Goal: Transaction & Acquisition: Purchase product/service

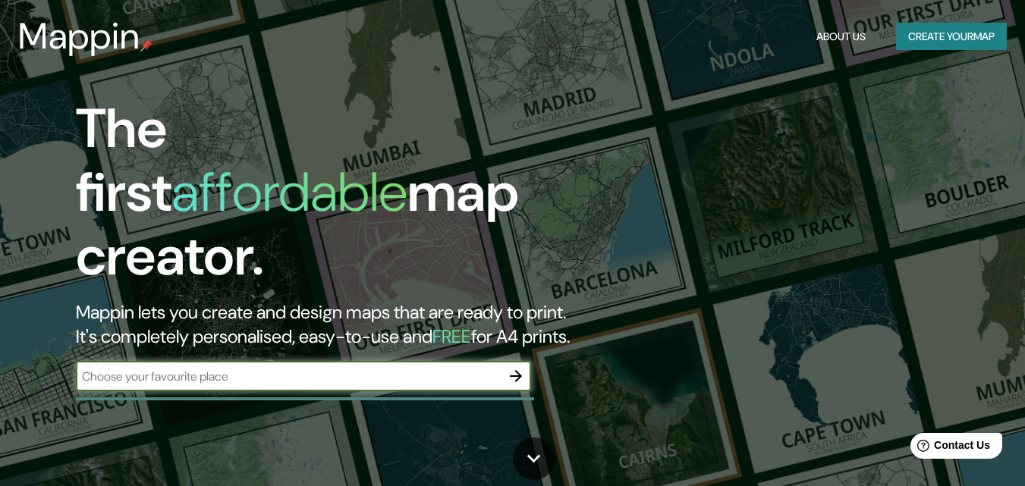
drag, startPoint x: 1011, startPoint y: 2, endPoint x: 0, endPoint y: 314, distance: 1057.8
click at [0, 313] on div "The first affordable map creator. Mappin lets you create and design maps that a…" at bounding box center [512, 243] width 1025 height 486
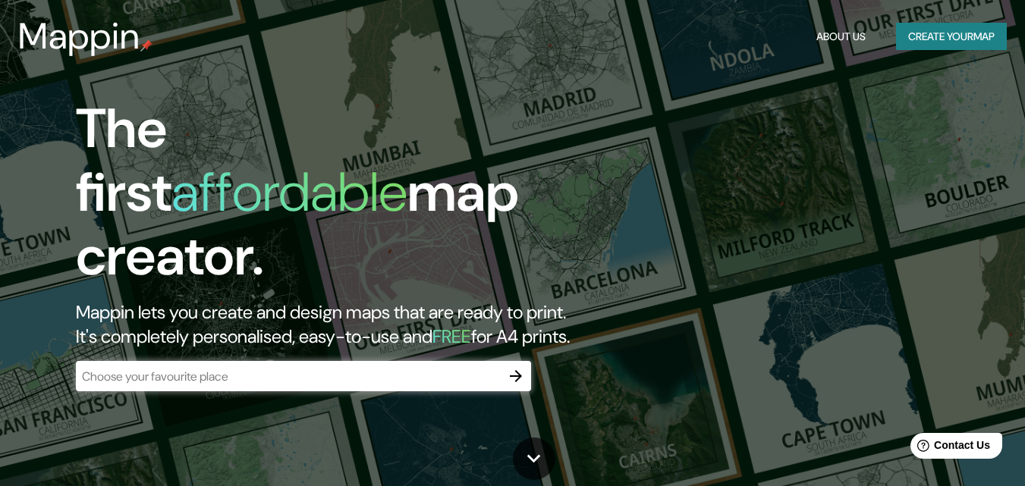
click at [205, 372] on div "​" at bounding box center [303, 376] width 455 height 30
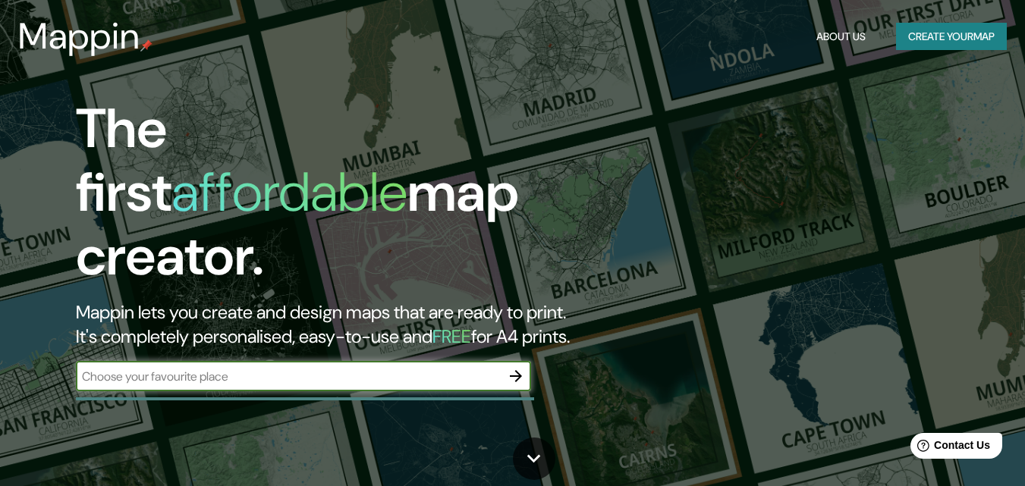
type input "m"
type input "b"
type input "ciudad universitaria unam"
click at [517, 370] on icon "button" at bounding box center [516, 376] width 12 height 12
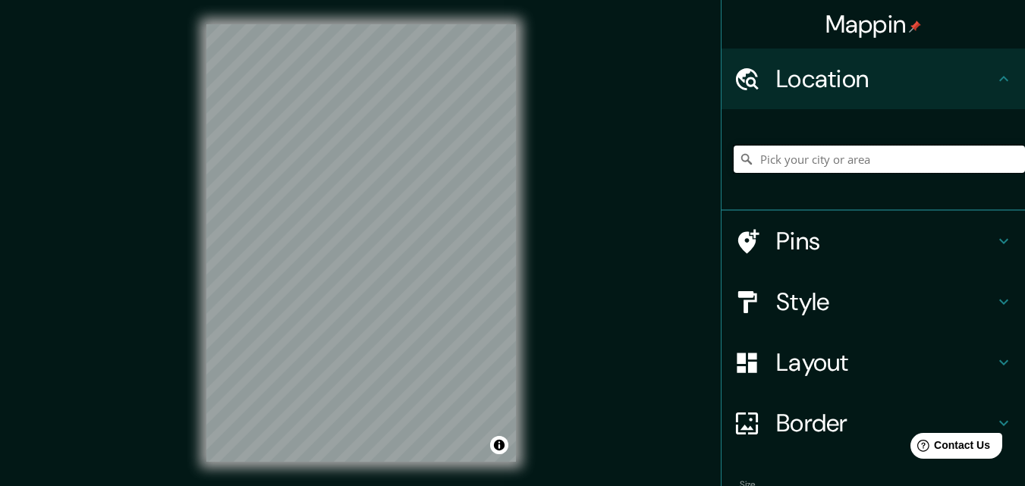
click at [829, 157] on input "Pick your city or area" at bounding box center [879, 159] width 291 height 27
click at [780, 166] on input "Pick your city or area" at bounding box center [879, 159] width 291 height 27
paste input "Coyoacán, 04510 [GEOGRAPHIC_DATA], CDMX,"
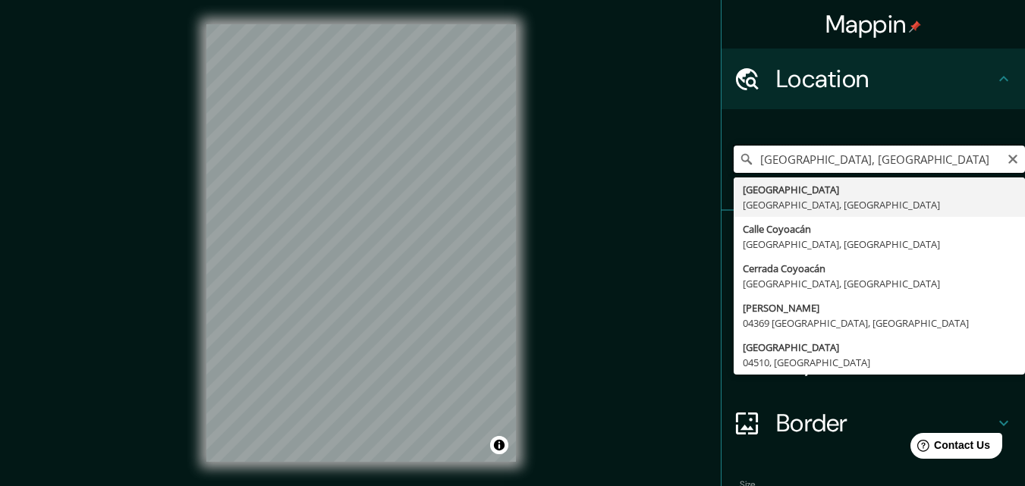
click at [891, 162] on input "[GEOGRAPHIC_DATA], [GEOGRAPHIC_DATA]" at bounding box center [879, 159] width 291 height 27
paste input "C.U., [GEOGRAPHIC_DATA], 04510 [GEOGRAPHIC_DATA], [GEOGRAPHIC_DATA],"
click at [854, 156] on input "[GEOGRAPHIC_DATA], [GEOGRAPHIC_DATA]" at bounding box center [879, 159] width 291 height 27
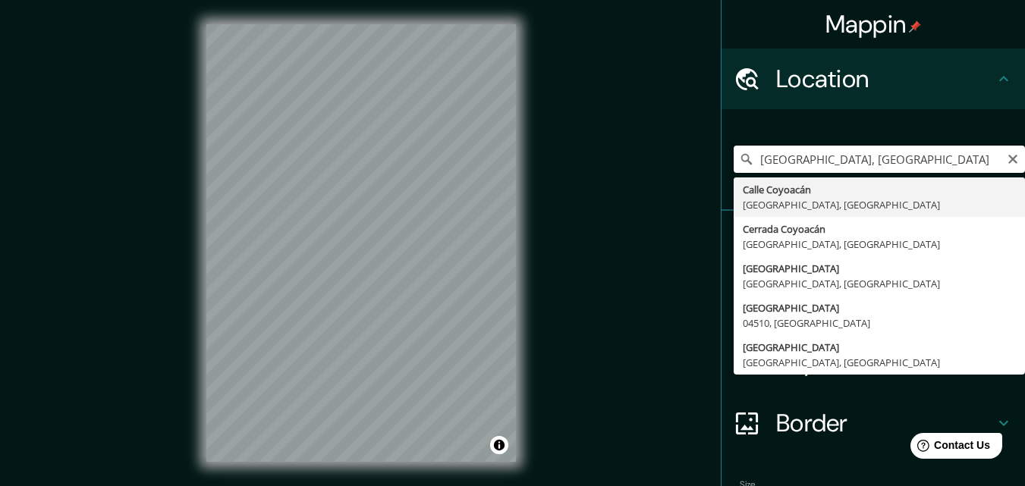
click at [854, 156] on input "[GEOGRAPHIC_DATA], [GEOGRAPHIC_DATA]" at bounding box center [879, 159] width 291 height 27
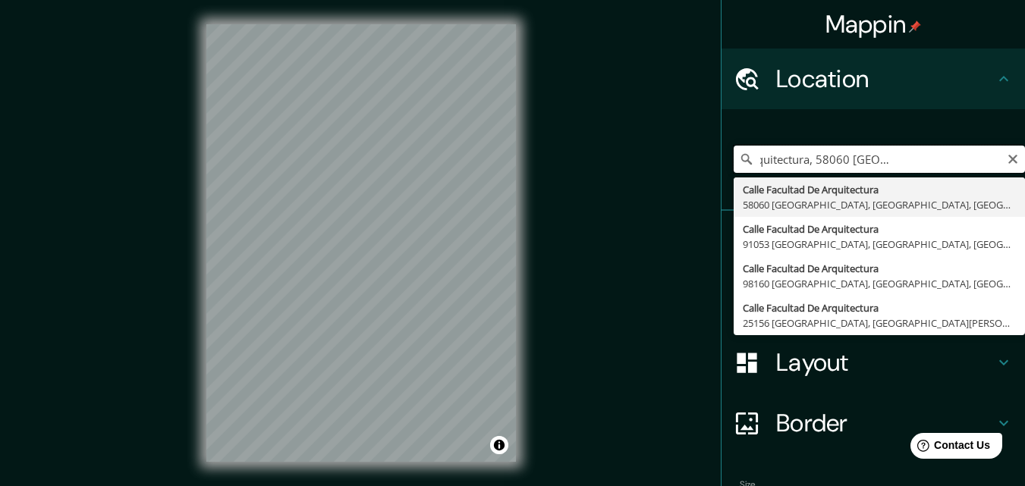
scroll to position [0, 111]
drag, startPoint x: 920, startPoint y: 156, endPoint x: 1036, endPoint y: 179, distance: 118.4
click at [1024, 179] on html "Mappin Location [GEOGRAPHIC_DATA] De Arquitectura [GEOGRAPHIC_DATA] Calle Facul…" at bounding box center [512, 243] width 1025 height 486
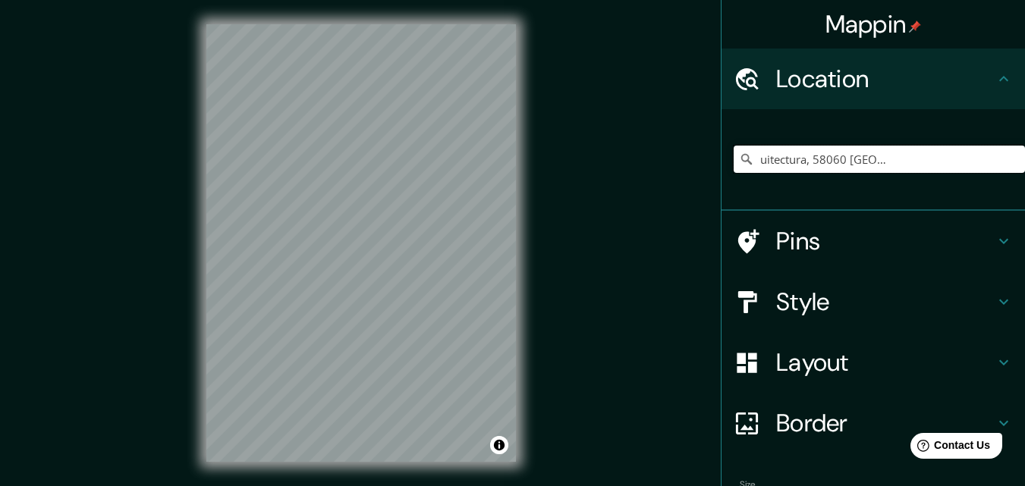
drag, startPoint x: 910, startPoint y: 158, endPoint x: 1036, endPoint y: 169, distance: 125.7
click at [1024, 169] on html "Mappin Location [GEOGRAPHIC_DATA] De Arquitectura [GEOGRAPHIC_DATA] [GEOGRAPHIC…" at bounding box center [512, 243] width 1025 height 486
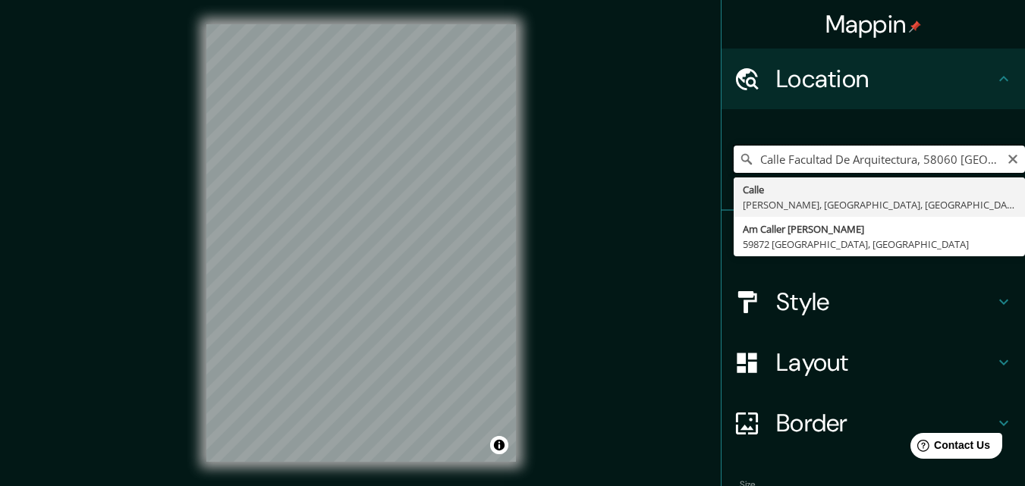
click at [898, 155] on input "Calle Facultad De Arquitectura, 58060 [GEOGRAPHIC_DATA], [GEOGRAPHIC_DATA], [GE…" at bounding box center [879, 159] width 291 height 27
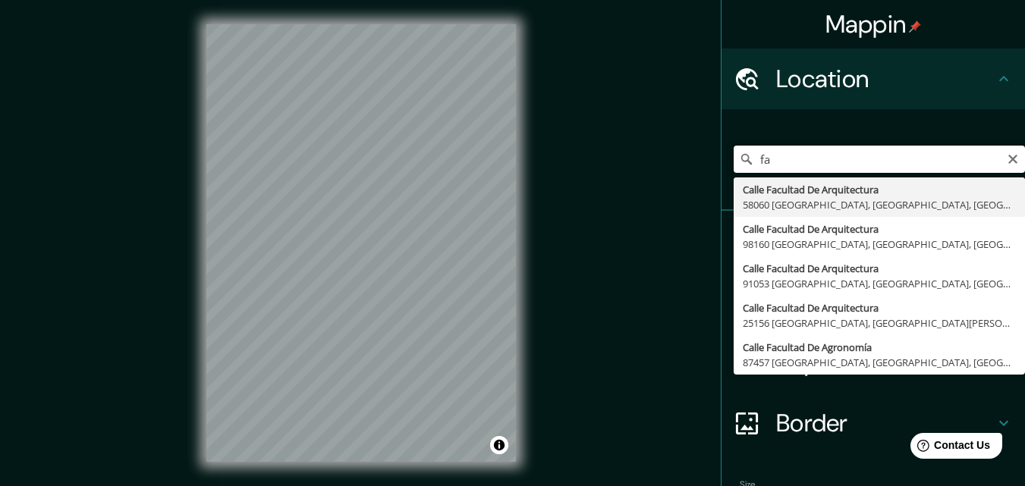
type input "f"
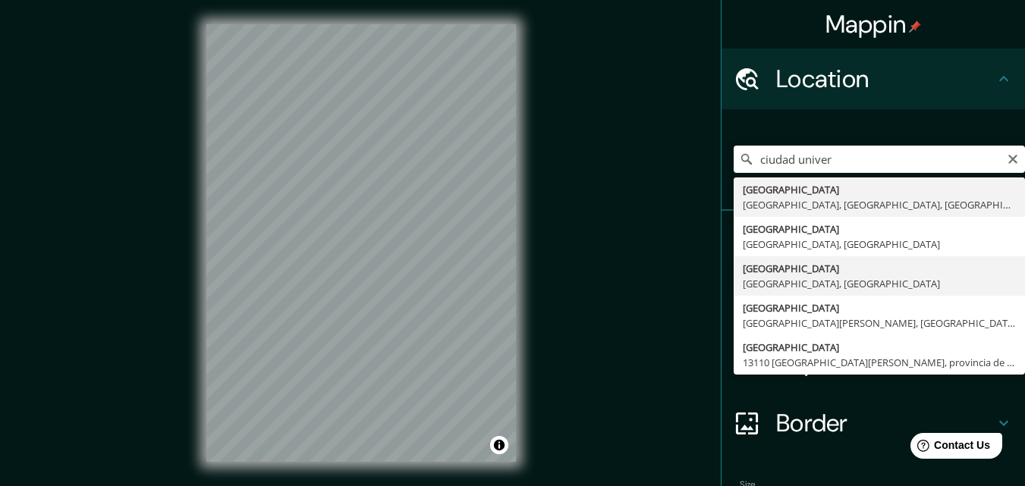
type input "[GEOGRAPHIC_DATA], [GEOGRAPHIC_DATA], [GEOGRAPHIC_DATA]"
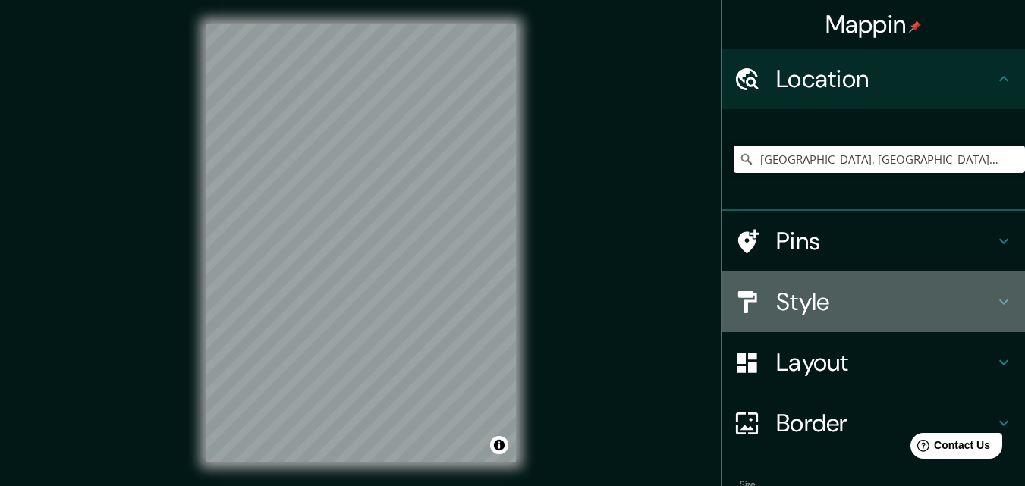
click at [995, 299] on icon at bounding box center [1004, 302] width 18 height 18
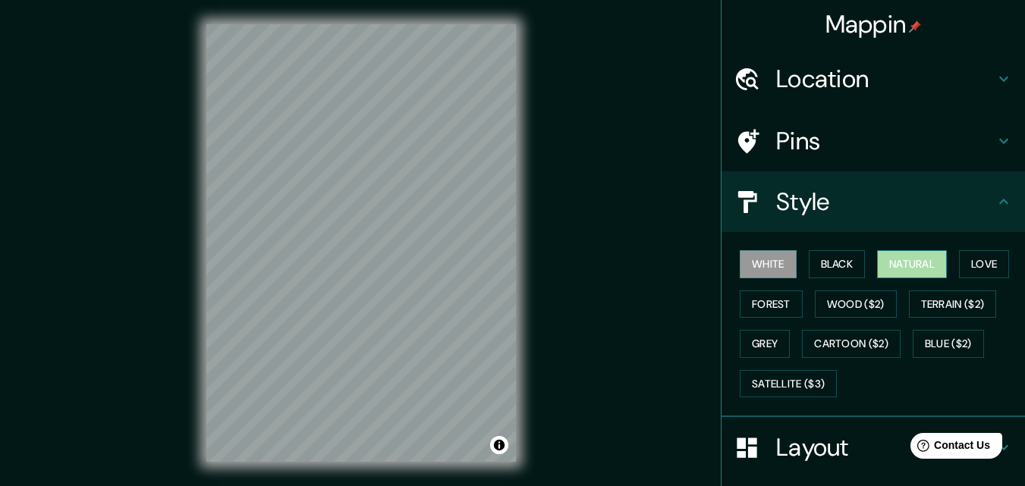
click at [892, 264] on button "Natural" at bounding box center [912, 264] width 70 height 28
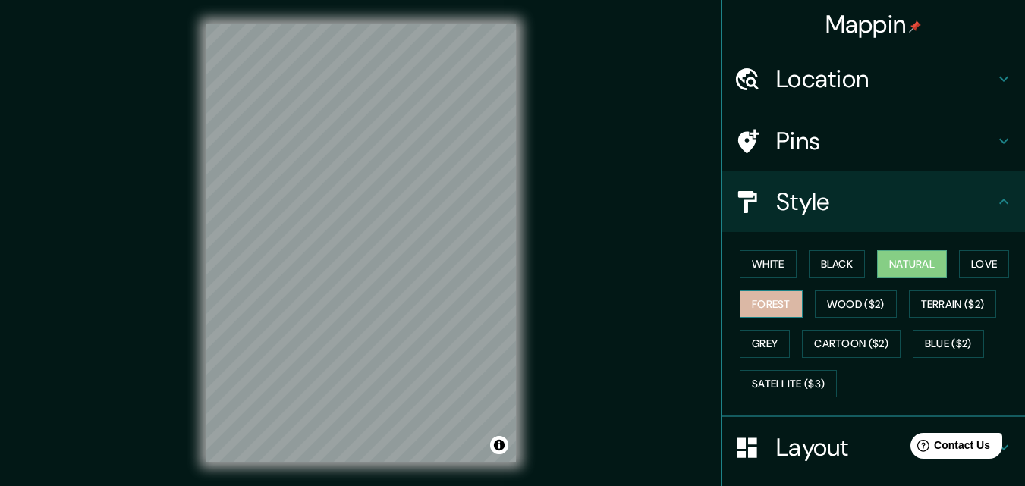
click at [753, 312] on button "Forest" at bounding box center [771, 305] width 63 height 28
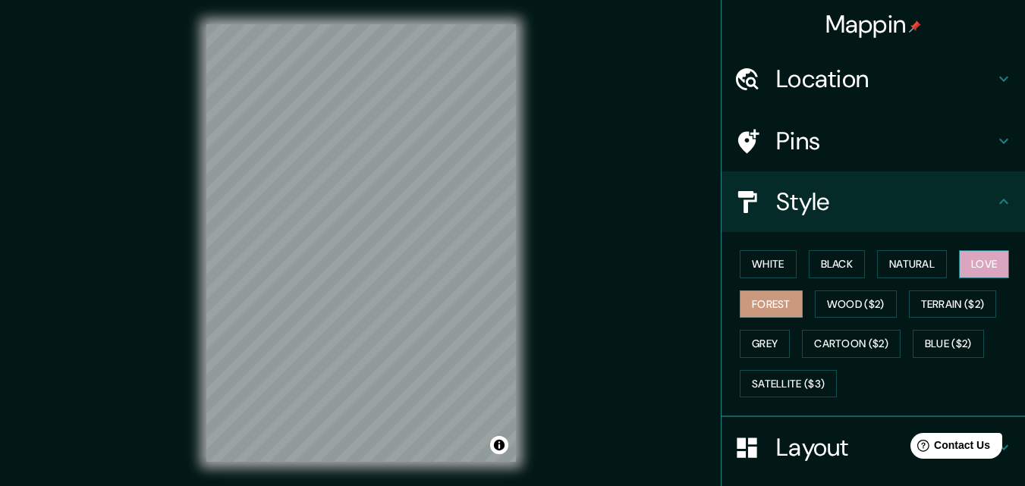
click at [980, 259] on button "Love" at bounding box center [984, 264] width 50 height 28
click at [761, 273] on button "White" at bounding box center [768, 264] width 57 height 28
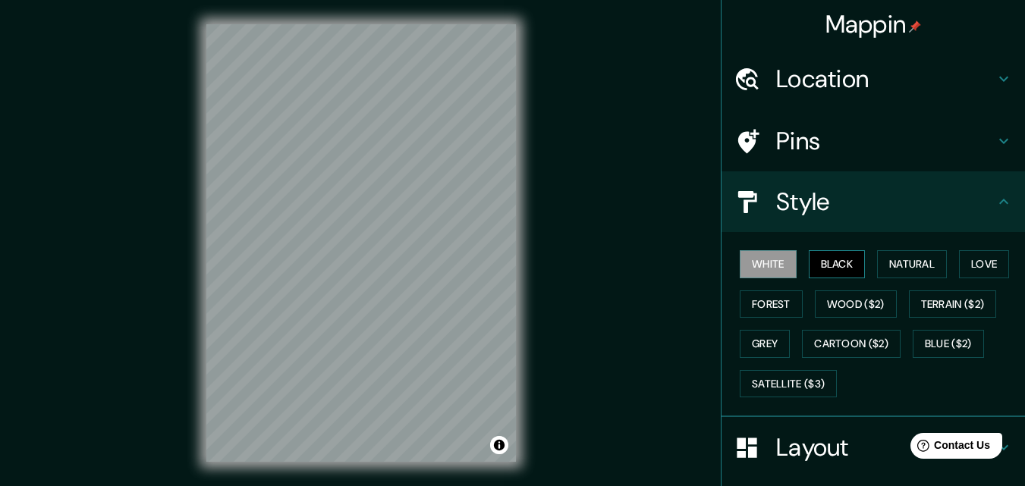
click at [812, 269] on button "Black" at bounding box center [837, 264] width 57 height 28
